Goal: Task Accomplishment & Management: Use online tool/utility

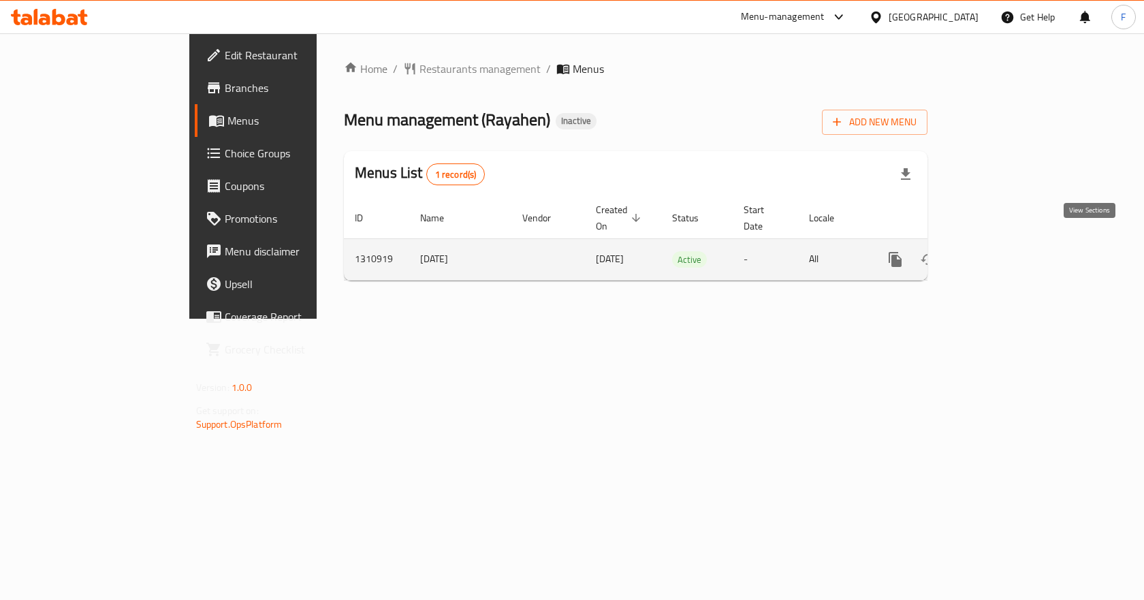
click at [1002, 251] on icon "enhanced table" at bounding box center [993, 259] width 16 height 16
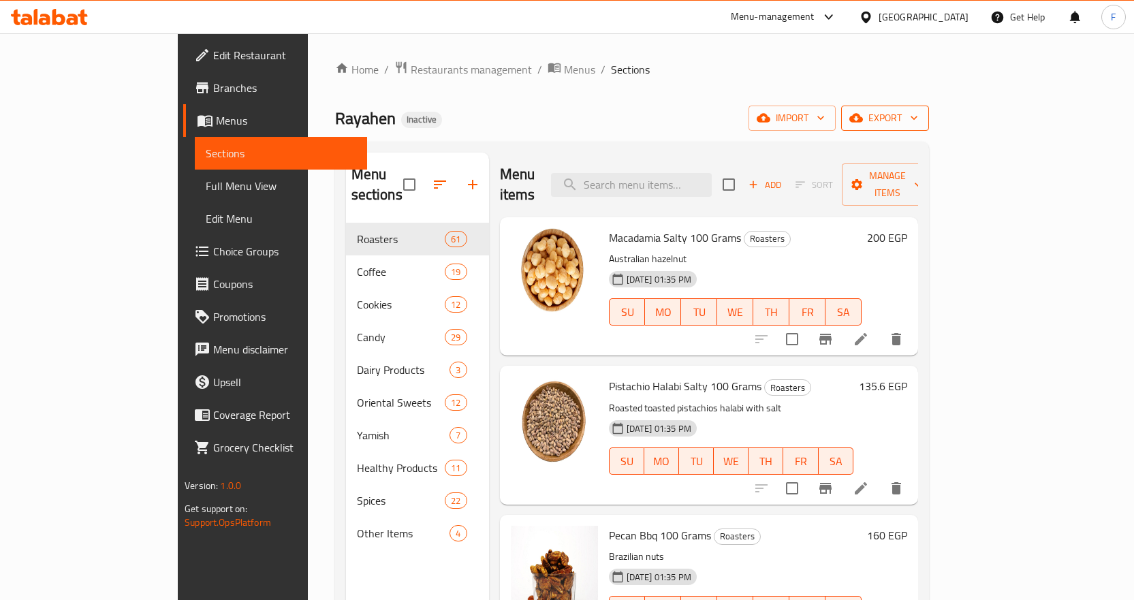
click at [863, 119] on icon "button" at bounding box center [856, 118] width 14 height 9
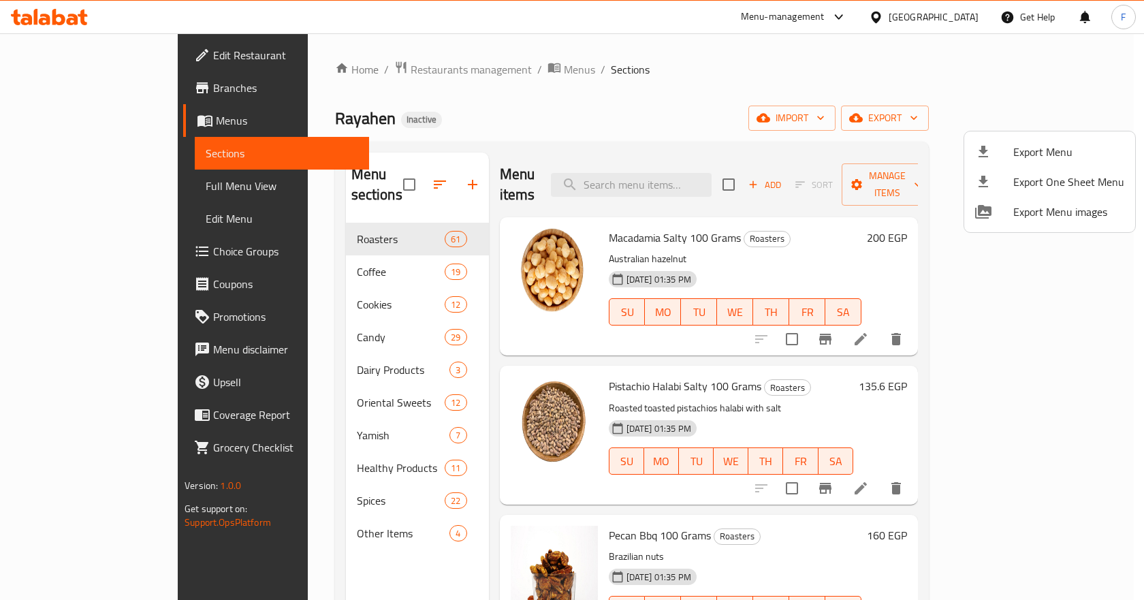
click at [795, 108] on div at bounding box center [572, 300] width 1144 height 600
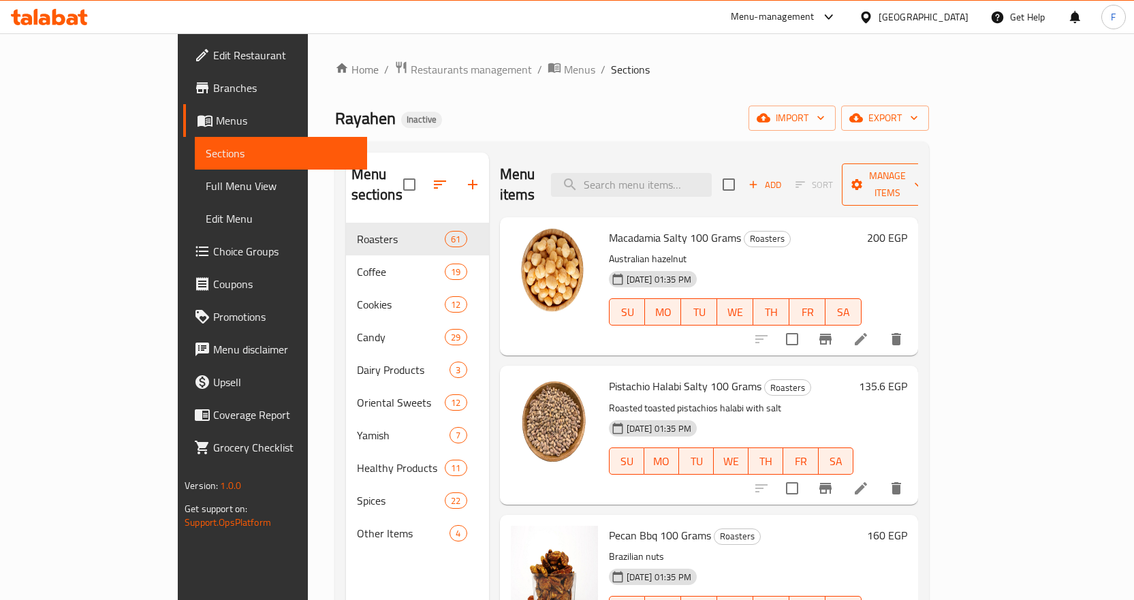
click at [922, 168] on span "Manage items" at bounding box center [887, 185] width 69 height 34
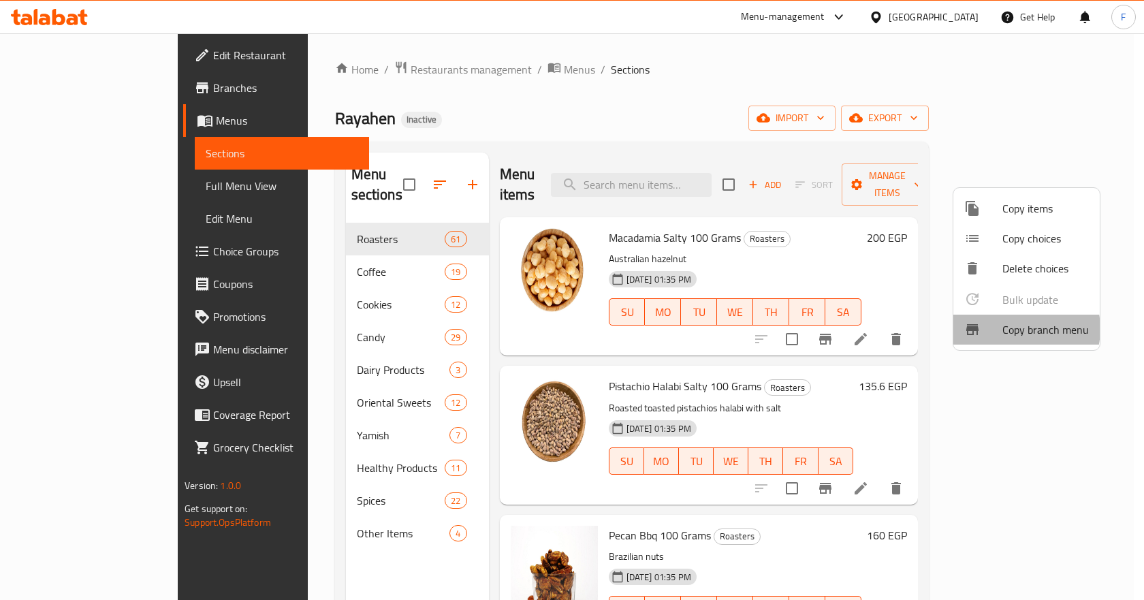
click at [1017, 329] on span "Copy branch menu" at bounding box center [1045, 329] width 86 height 16
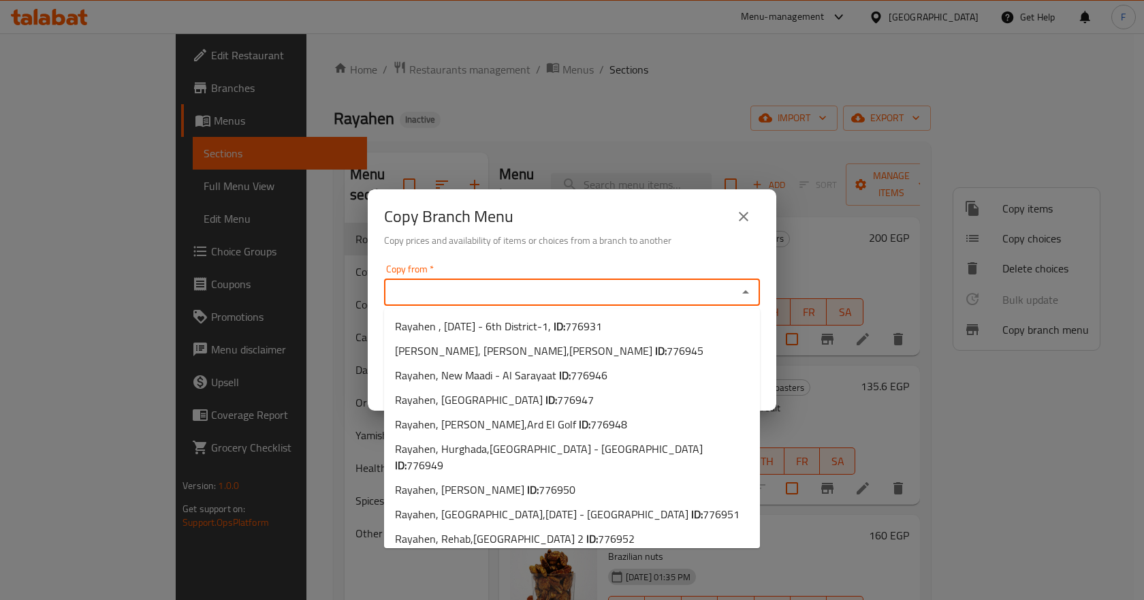
click at [500, 296] on input "Copy from   *" at bounding box center [560, 292] width 345 height 19
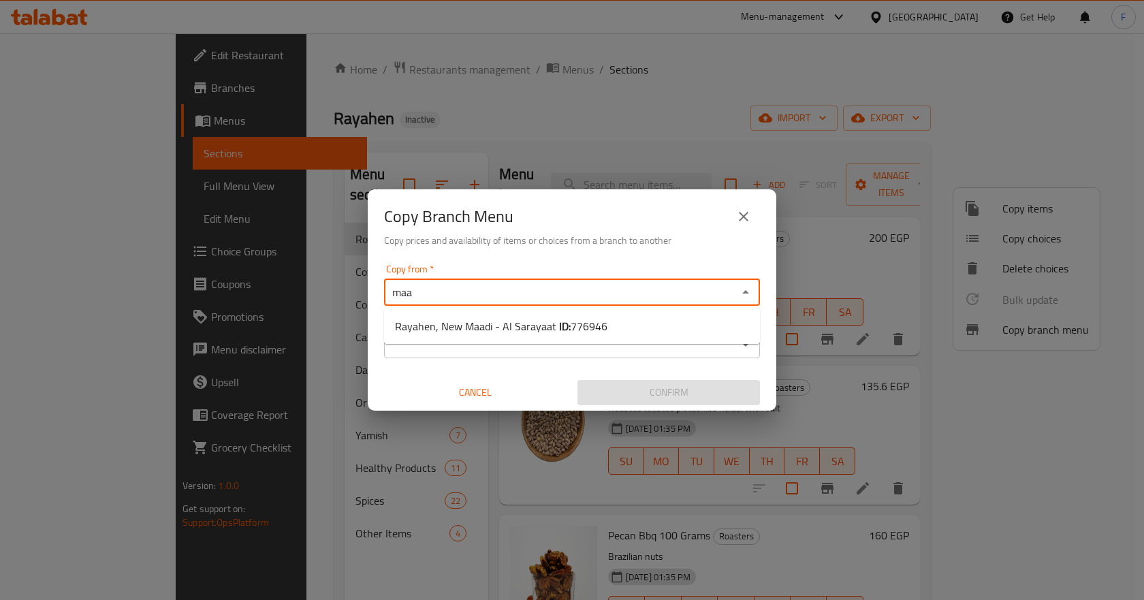
click at [501, 322] on span "Rayahen, New Maadi - Al Sarayaat ID: 776946" at bounding box center [501, 326] width 212 height 16
type input "Rayahen, New Maadi - Al Sarayaat"
click at [483, 336] on input "Copy to   *" at bounding box center [560, 344] width 345 height 19
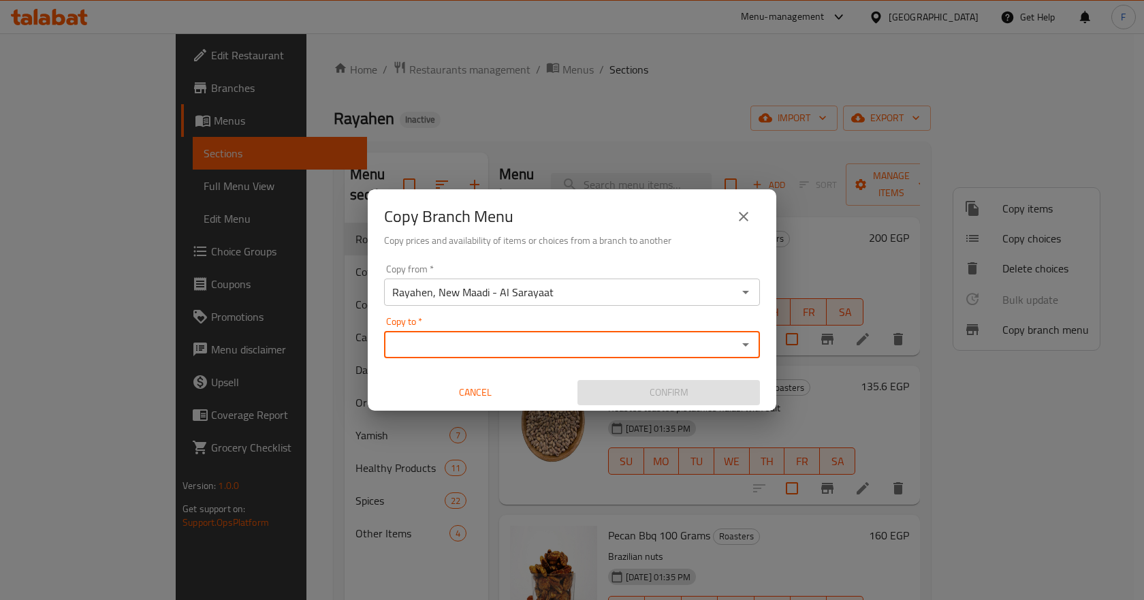
click at [485, 343] on input "Copy to   *" at bounding box center [560, 344] width 345 height 19
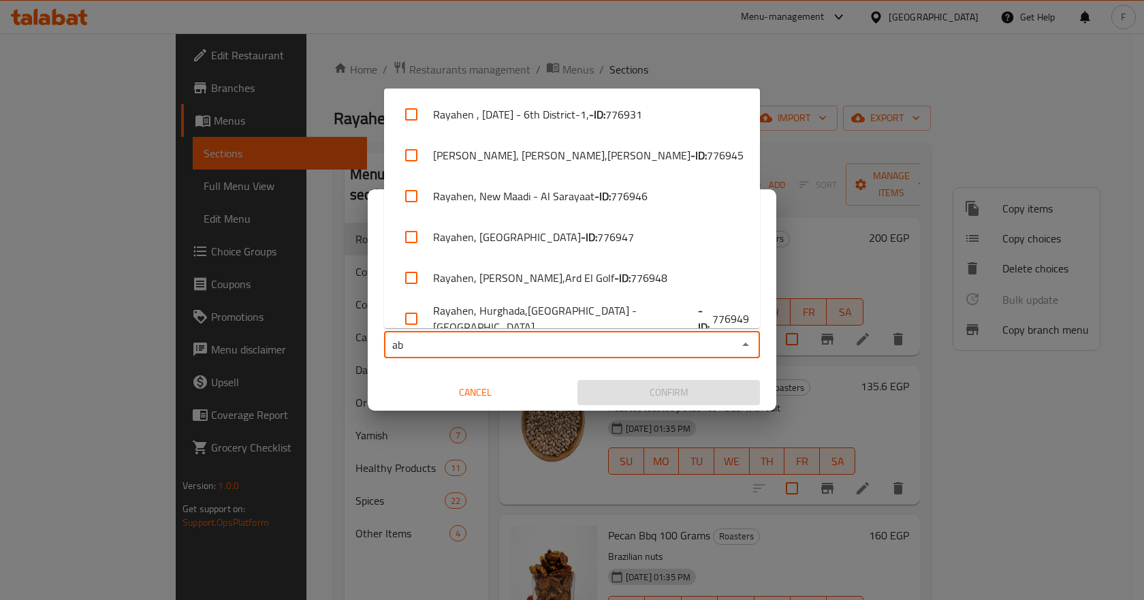
type input "abb"
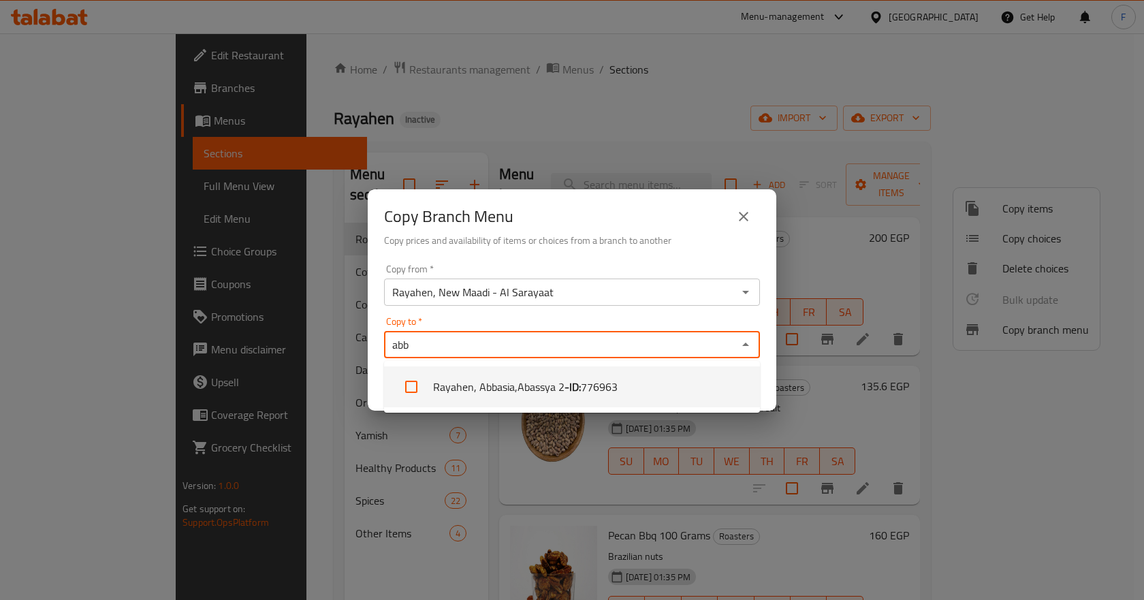
click at [454, 385] on li "[PERSON_NAME], Abbasia,Abassya 2 - ID: 776963" at bounding box center [572, 386] width 376 height 41
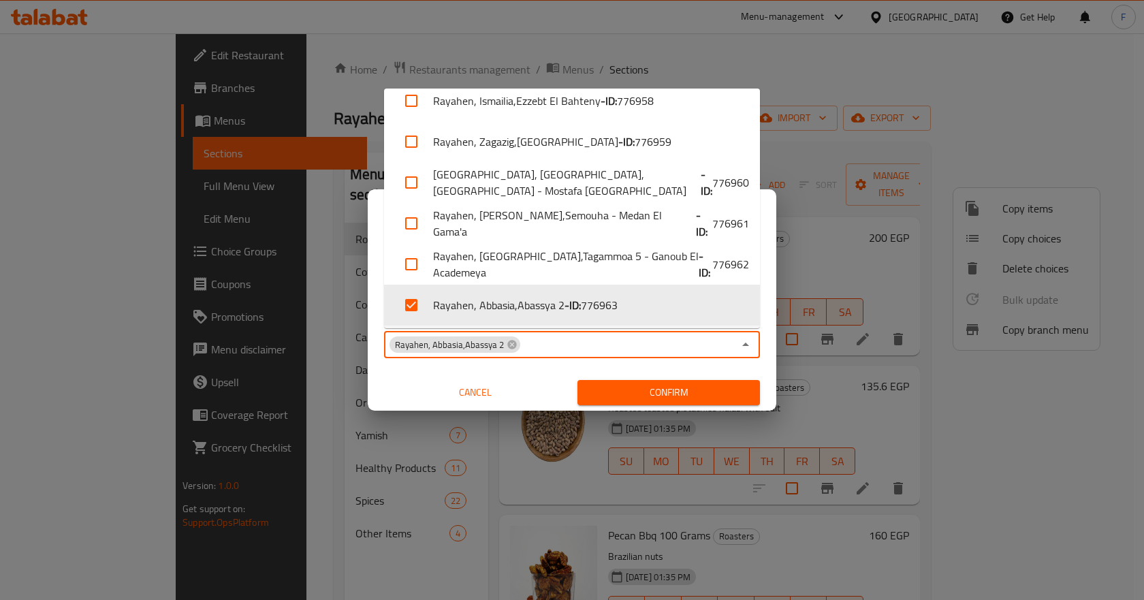
click at [520, 366] on div "Copy from   * Rayahen, New Maadi - Al Sarayaat Copy from * Copy to   * Rayahen,…" at bounding box center [572, 335] width 409 height 152
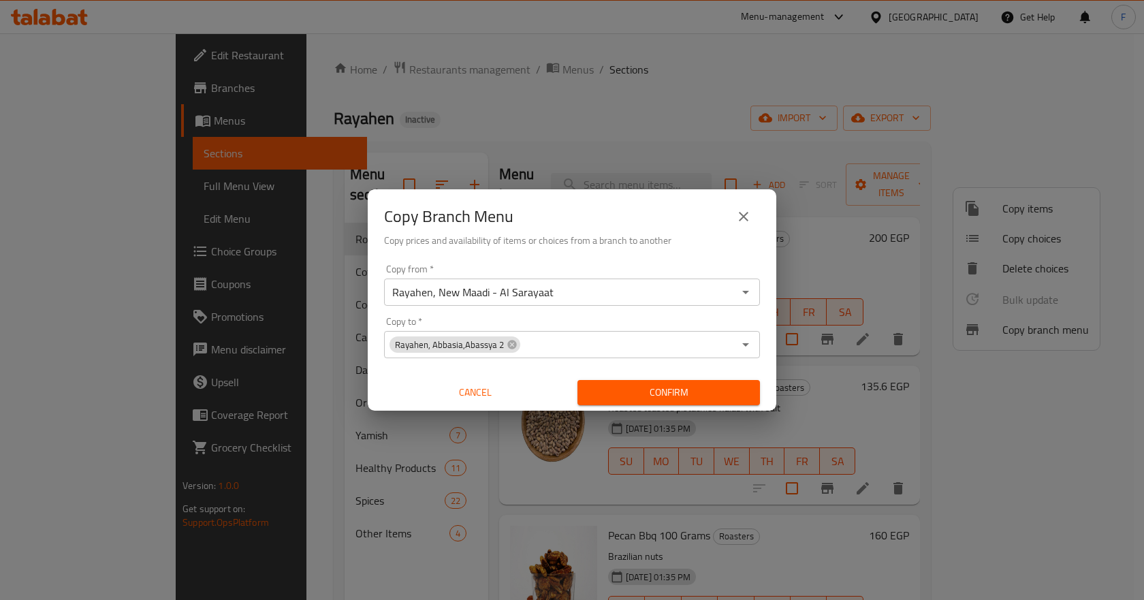
click at [625, 394] on span "Confirm" at bounding box center [668, 392] width 161 height 17
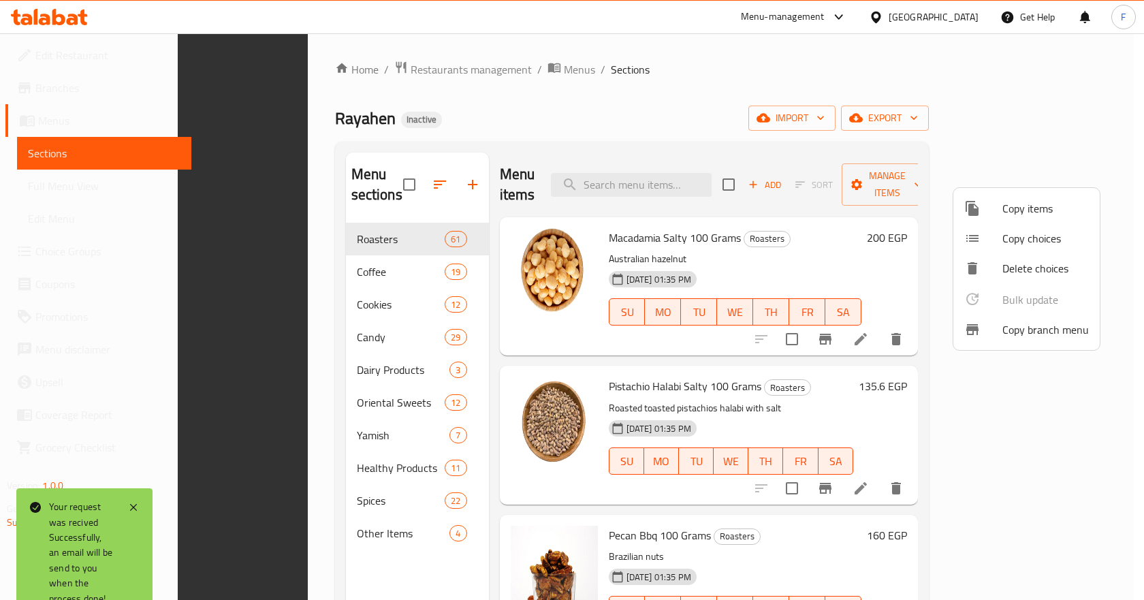
scroll to position [191, 0]
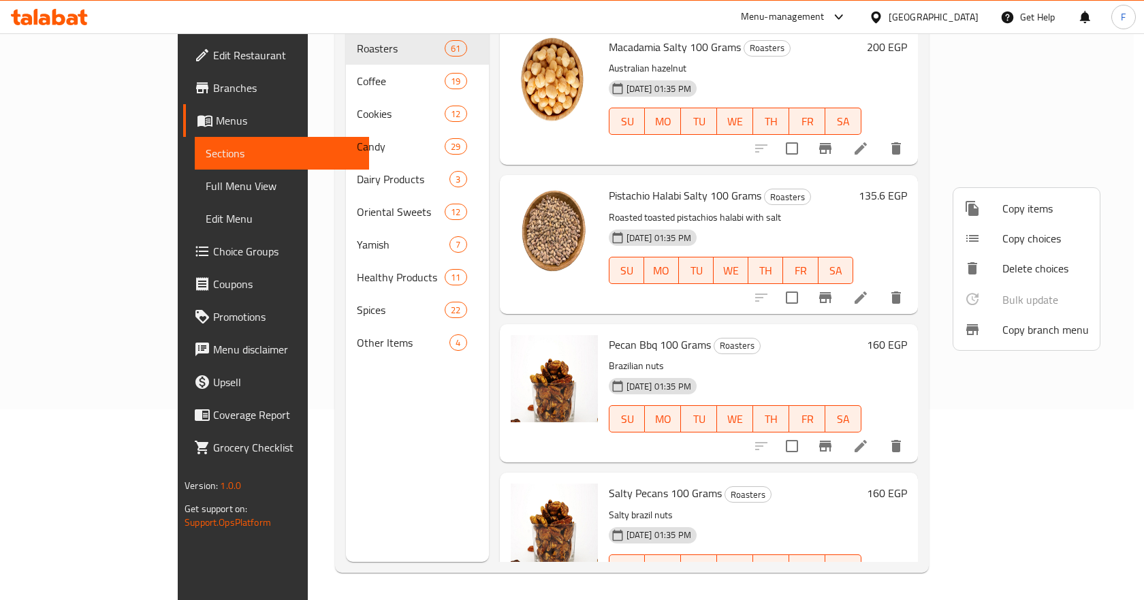
click at [50, 91] on div at bounding box center [572, 300] width 1144 height 600
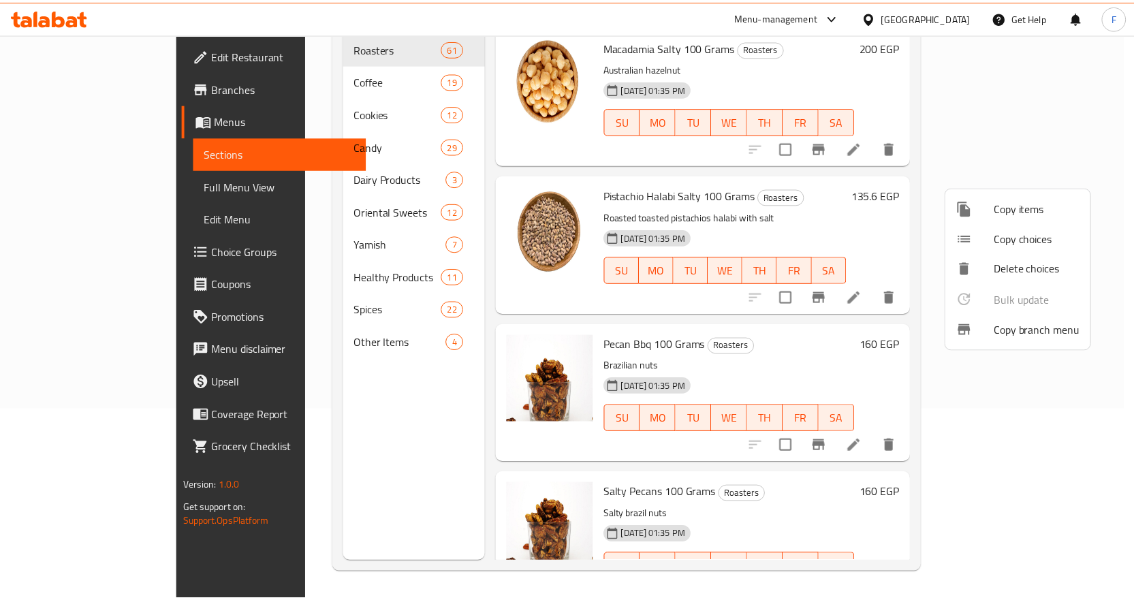
scroll to position [0, 0]
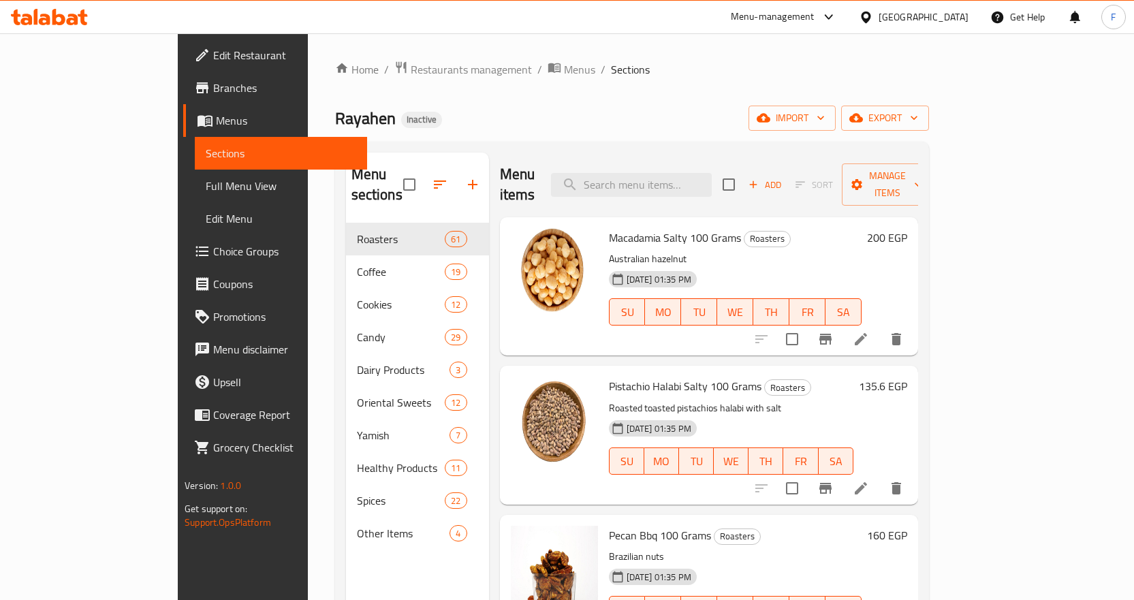
click at [213, 91] on span "Branches" at bounding box center [284, 88] width 143 height 16
